Goal: Transaction & Acquisition: Subscribe to service/newsletter

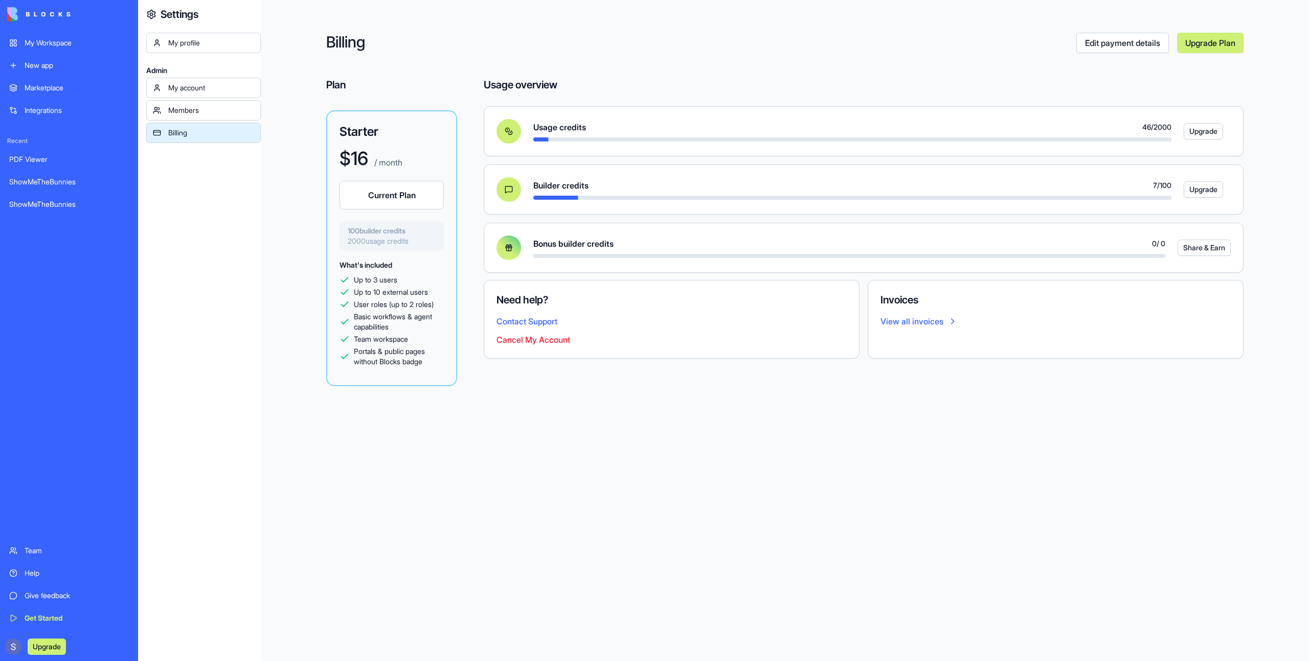
click at [1192, 133] on button "Upgrade" at bounding box center [1202, 131] width 39 height 16
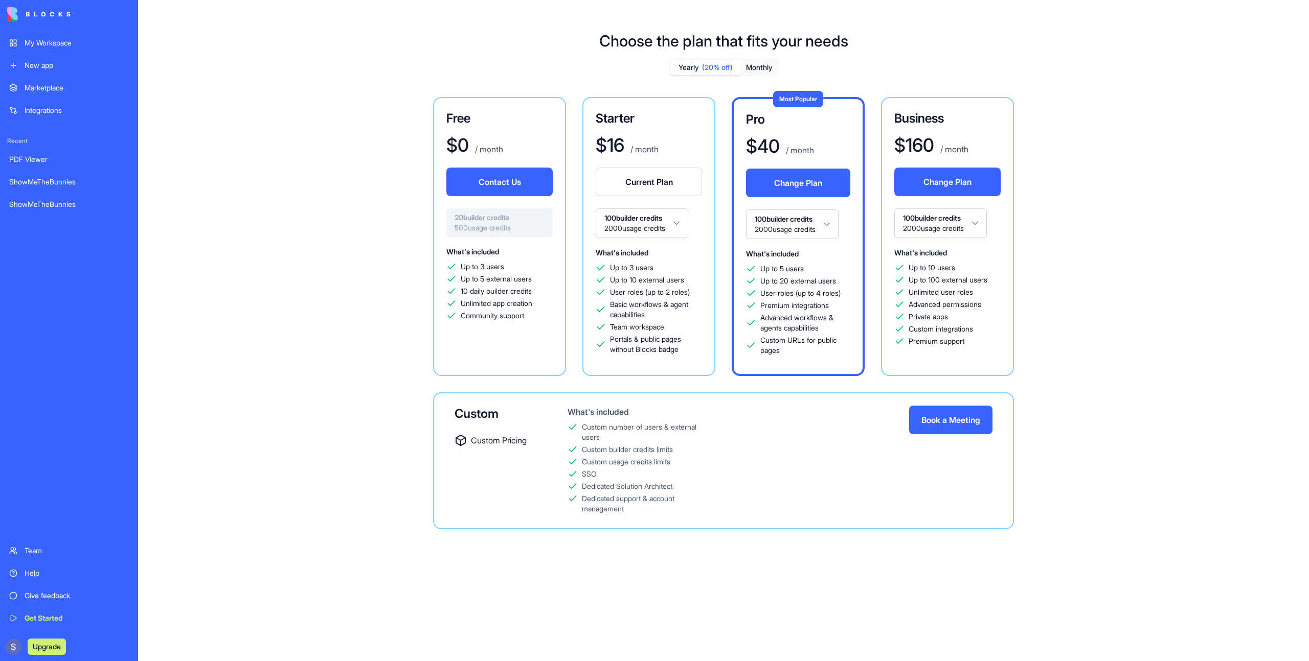
click at [943, 428] on button "Book a Meeting" at bounding box center [950, 420] width 83 height 29
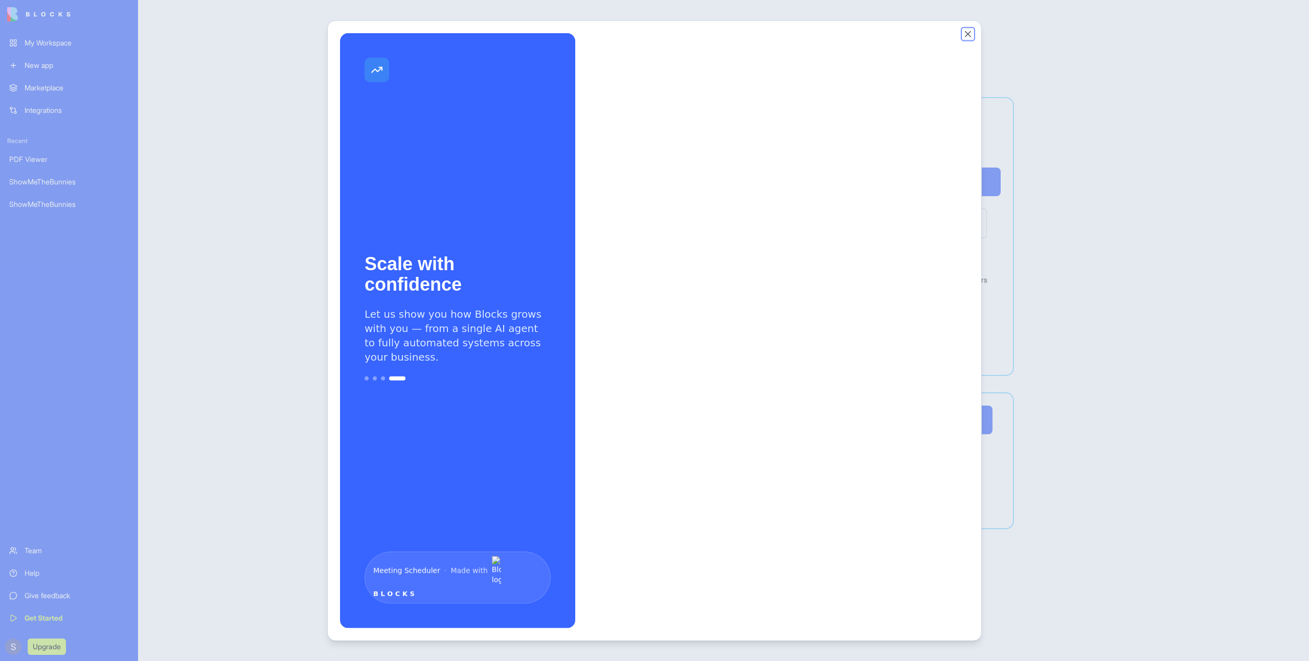
click at [967, 35] on button "Close" at bounding box center [967, 34] width 10 height 10
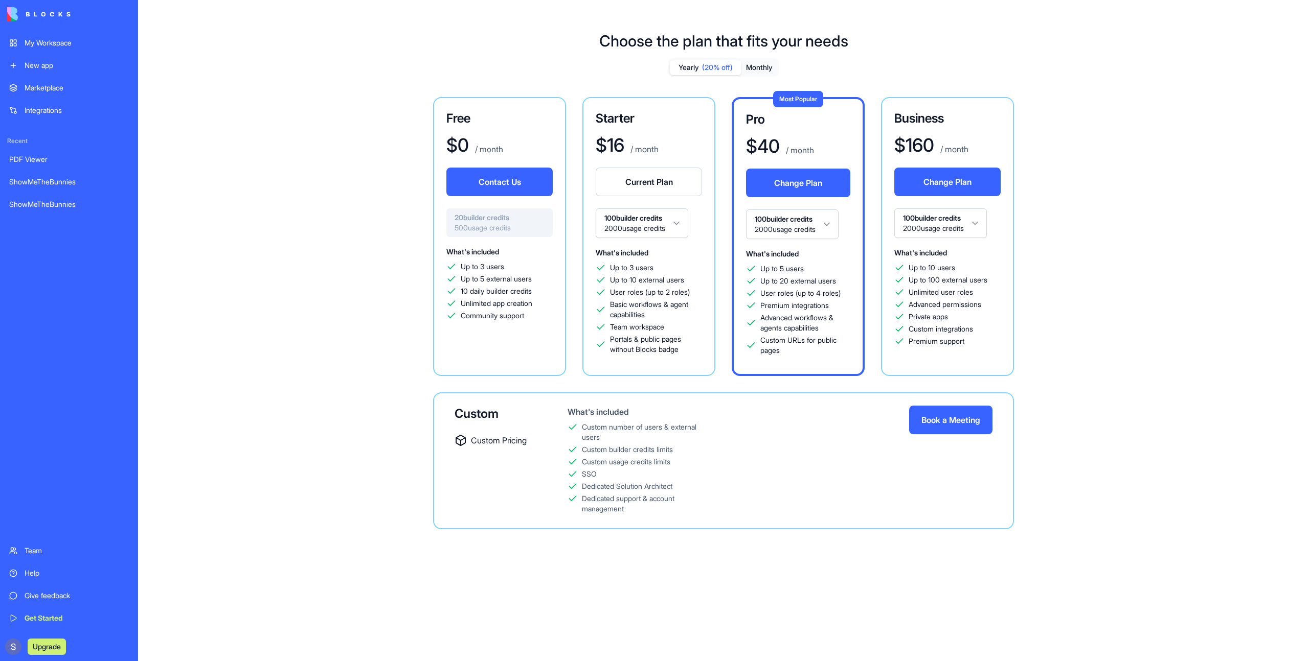
click at [959, 423] on button "Book a Meeting" at bounding box center [950, 420] width 83 height 29
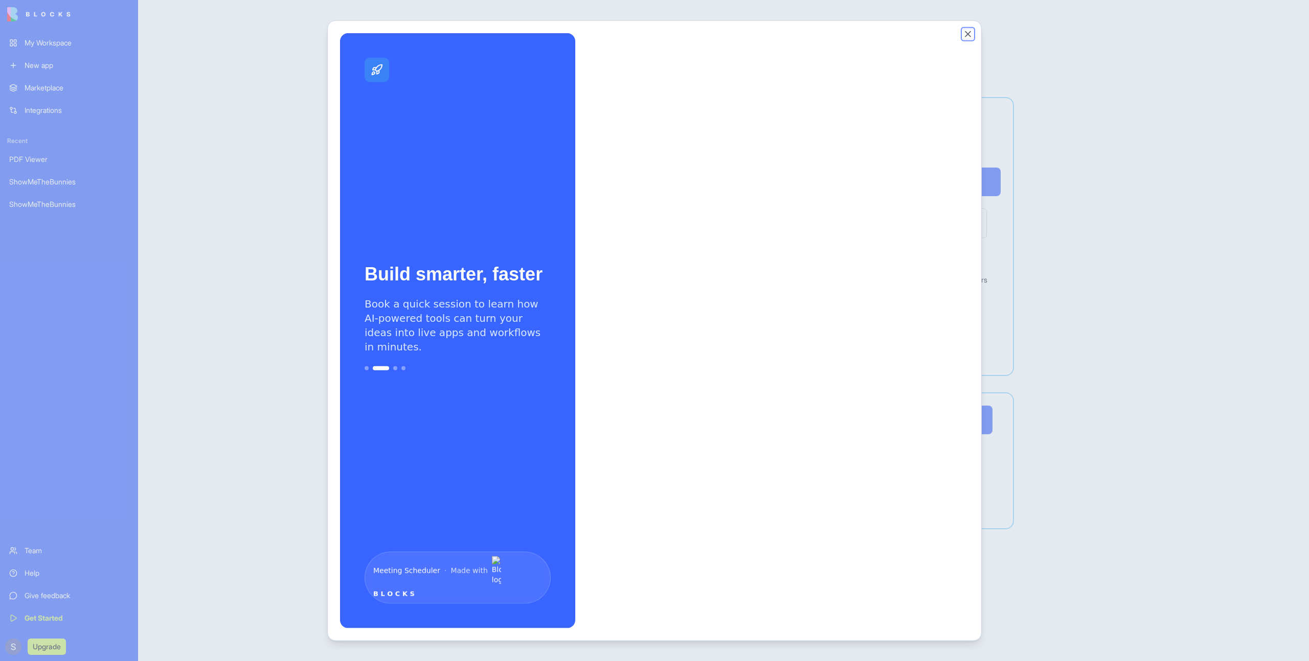
click at [963, 34] on button "Close" at bounding box center [967, 34] width 10 height 10
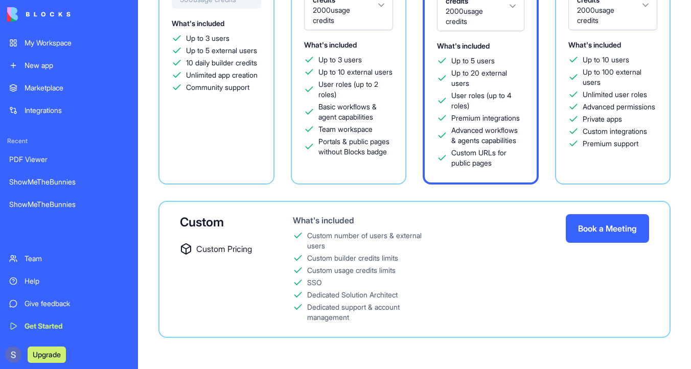
scroll to position [238, 0]
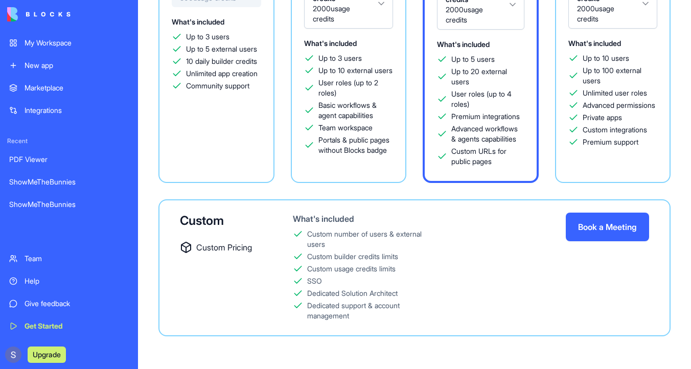
click at [607, 225] on button "Book a Meeting" at bounding box center [607, 227] width 83 height 29
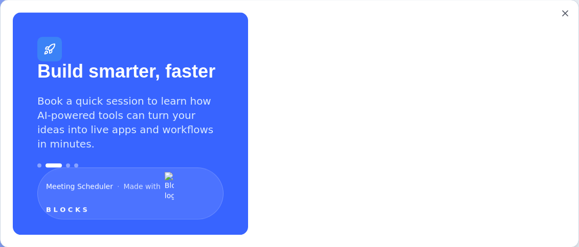
scroll to position [70, 0]
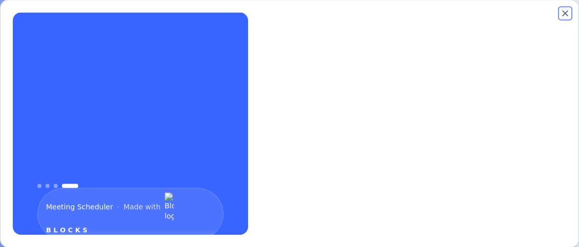
click at [563, 14] on button "Close" at bounding box center [565, 13] width 10 height 10
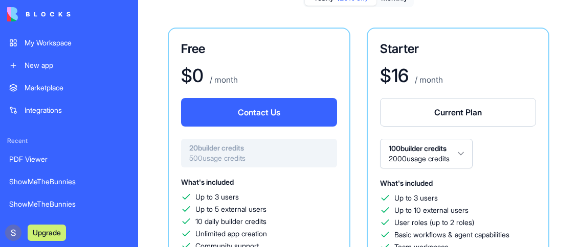
scroll to position [70, 0]
